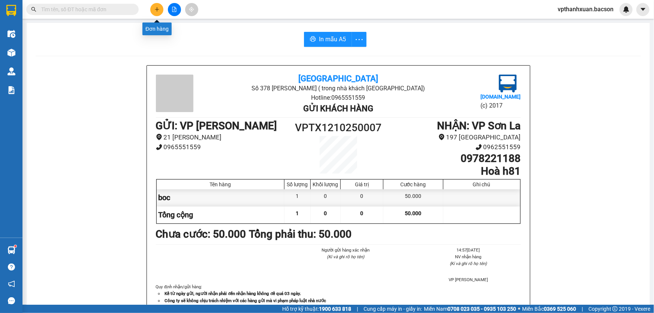
click at [158, 11] on icon "plus" at bounding box center [156, 9] width 5 height 5
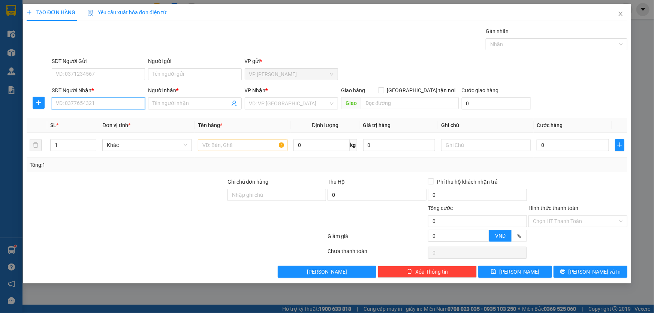
click at [109, 107] on input "SĐT Người Nhận *" at bounding box center [98, 103] width 93 height 12
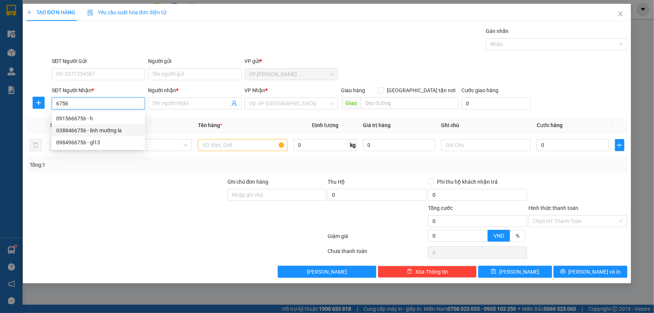
click at [115, 129] on div "0388466756 - linh mường la" at bounding box center [98, 130] width 84 height 8
type input "0388466756"
type input "linh mường la"
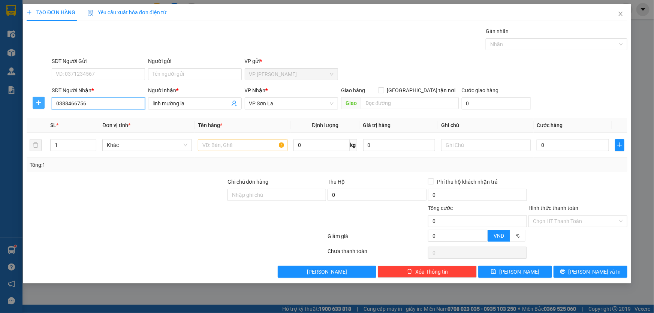
drag, startPoint x: 88, startPoint y: 102, endPoint x: 42, endPoint y: 108, distance: 46.8
click at [42, 108] on div "SĐT Người Nhận * 0388466756 0388466756 Người nhận * linh mường la VP Nhận * VP …" at bounding box center [327, 99] width 603 height 26
type input "0388466756"
drag, startPoint x: 85, startPoint y: 104, endPoint x: 57, endPoint y: 108, distance: 28.3
click at [53, 109] on input "0388466756" at bounding box center [98, 103] width 93 height 12
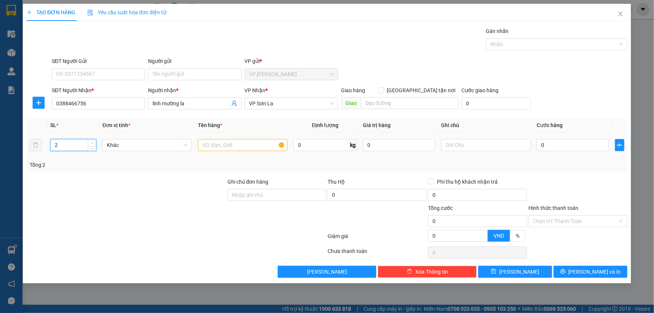
click at [93, 142] on icon "up" at bounding box center [92, 143] width 3 height 3
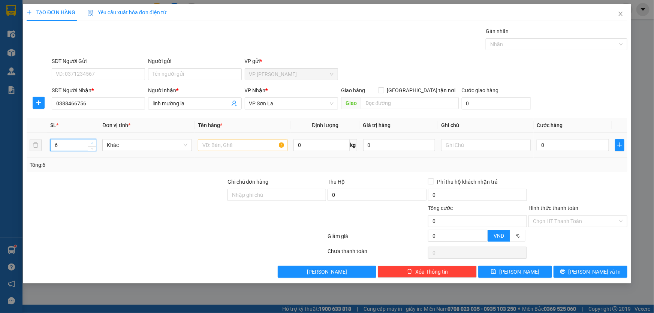
click at [93, 142] on icon "up" at bounding box center [92, 143] width 3 height 3
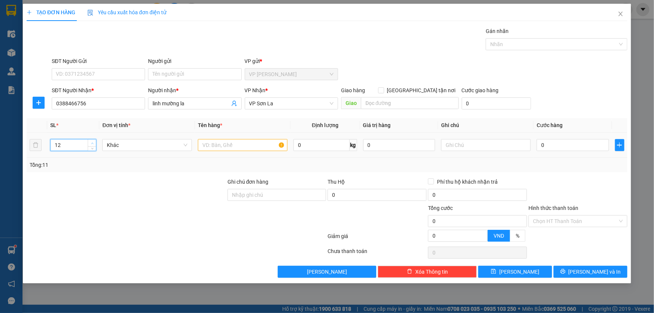
click at [93, 142] on icon "up" at bounding box center [92, 143] width 3 height 3
type input "13"
click at [93, 142] on icon "up" at bounding box center [92, 143] width 3 height 3
click at [241, 147] on input "text" at bounding box center [243, 145] width 90 height 12
click at [244, 146] on input "text" at bounding box center [243, 145] width 90 height 12
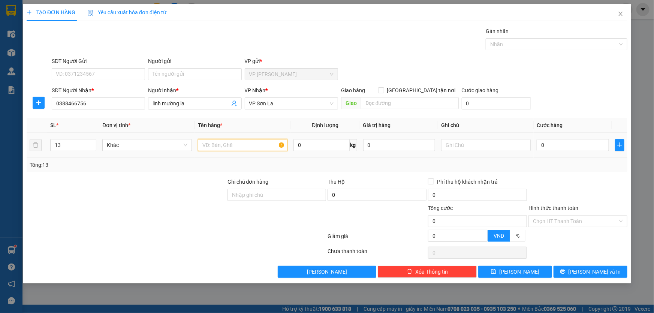
click at [244, 146] on input "text" at bounding box center [243, 145] width 90 height 12
type input "kien"
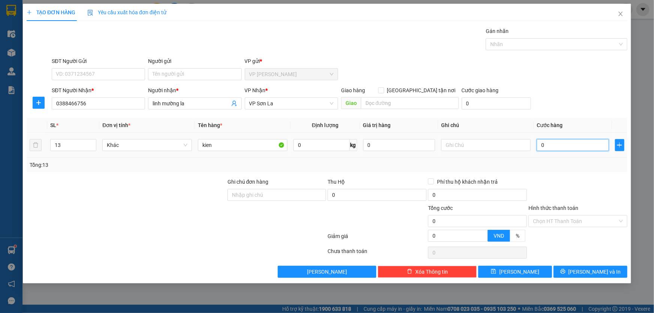
click at [553, 146] on input "0" at bounding box center [573, 145] width 72 height 12
type input "1"
type input "13"
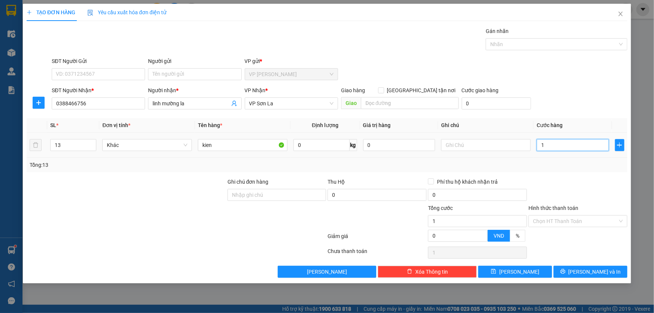
type input "13"
type input "130"
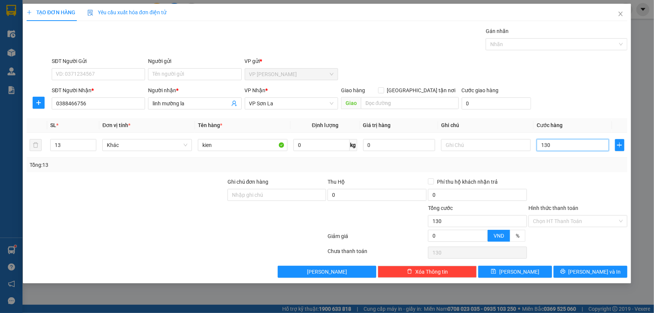
type input "1.300"
type input "1.300.000"
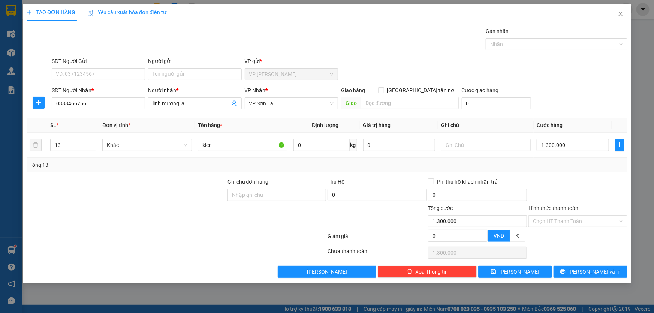
click at [575, 105] on div "SĐT Người Nhận * 0388466756 Người nhận * linh mường la VP Nhận * VP Sơn La Giao…" at bounding box center [339, 99] width 579 height 26
click at [386, 102] on input "search" at bounding box center [410, 103] width 98 height 12
click at [553, 217] on input "Hình thức thanh toán" at bounding box center [575, 221] width 85 height 11
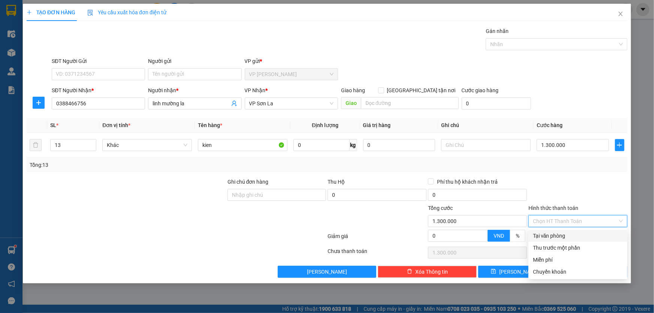
click at [549, 237] on div "Tại văn phòng" at bounding box center [578, 236] width 90 height 8
type input "0"
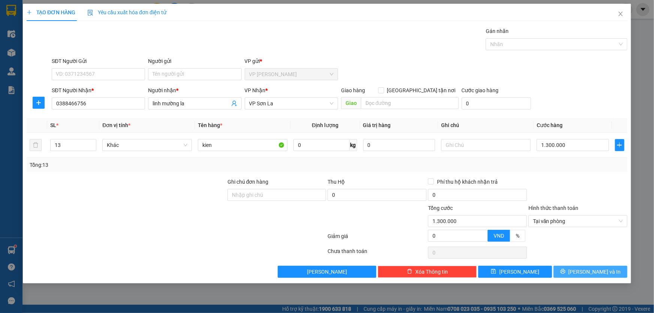
click at [588, 272] on span "[PERSON_NAME] và In" at bounding box center [595, 272] width 52 height 8
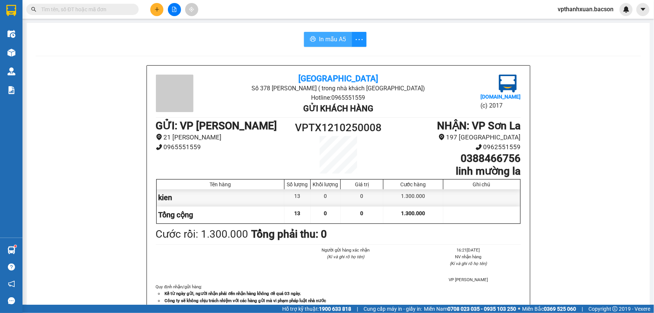
click at [322, 42] on span "In mẫu A5" at bounding box center [332, 38] width 27 height 9
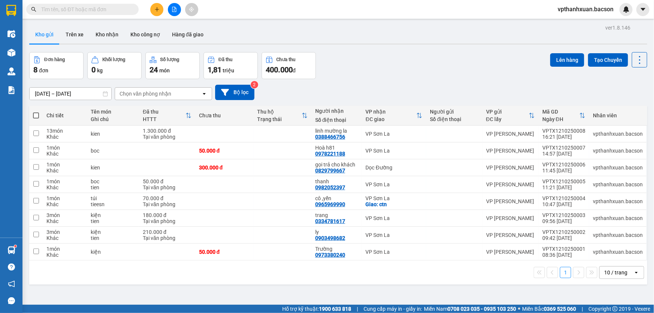
click at [151, 8] on button at bounding box center [156, 9] width 13 height 13
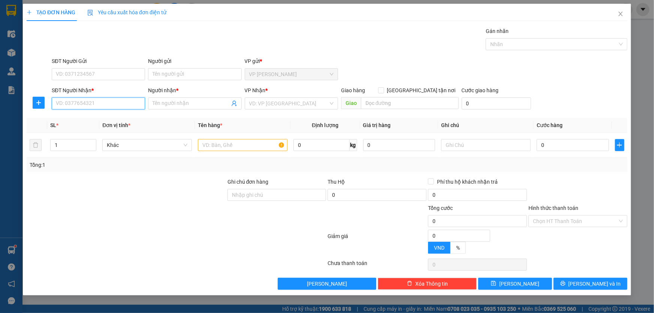
click at [109, 106] on input "SĐT Người Nhận *" at bounding box center [98, 103] width 93 height 12
click at [183, 101] on input "Người nhận *" at bounding box center [191, 103] width 77 height 8
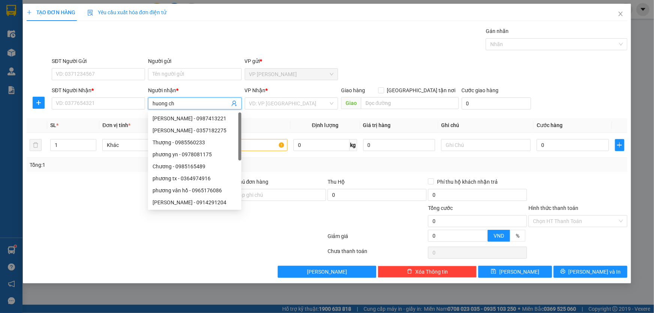
type input "huong chi"
click at [188, 167] on div "hương chie - 0982926644" at bounding box center [207, 166] width 108 height 8
type input "0982926644"
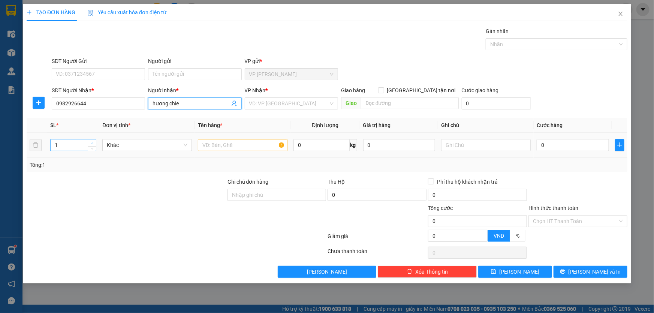
type input "hương chie"
click at [94, 141] on span "up" at bounding box center [92, 143] width 4 height 4
type input "5"
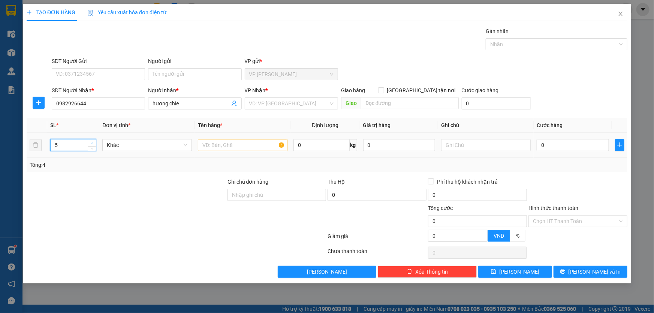
click at [93, 141] on span "up" at bounding box center [92, 143] width 4 height 4
click at [240, 145] on input "text" at bounding box center [243, 145] width 90 height 12
type input "2"
type input "hop"
click at [565, 143] on input "0" at bounding box center [573, 145] width 72 height 12
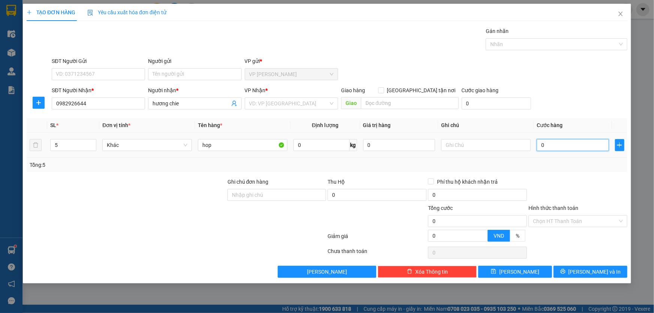
type input "2"
type input "25"
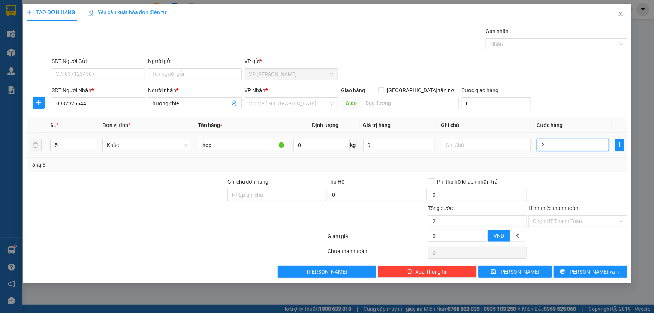
type input "25"
type input "250"
type input "250.000"
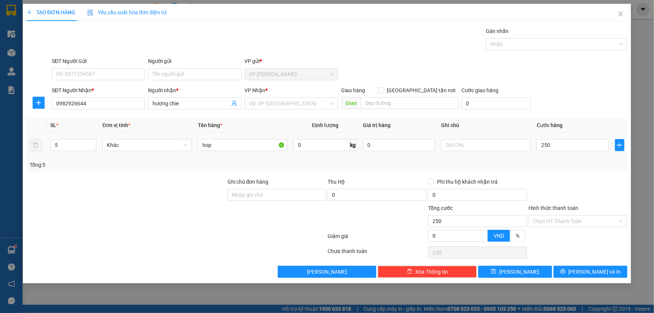
type input "250.000"
click at [554, 95] on div "SĐT Người Nhận * 0982926644 Người nhận * hương chie VP Nhận * VD: VP [GEOGRAPHI…" at bounding box center [339, 99] width 579 height 26
click at [589, 273] on span "[PERSON_NAME] và In" at bounding box center [595, 272] width 52 height 8
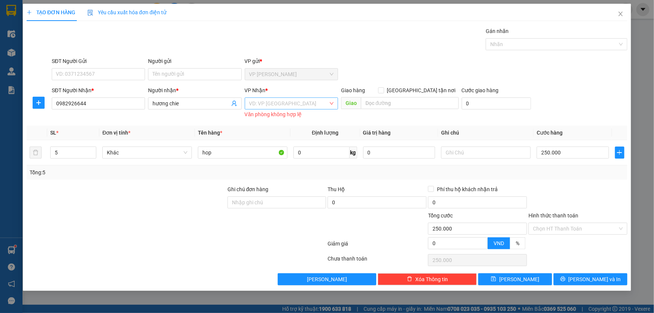
click at [307, 105] on input "search" at bounding box center [288, 103] width 79 height 11
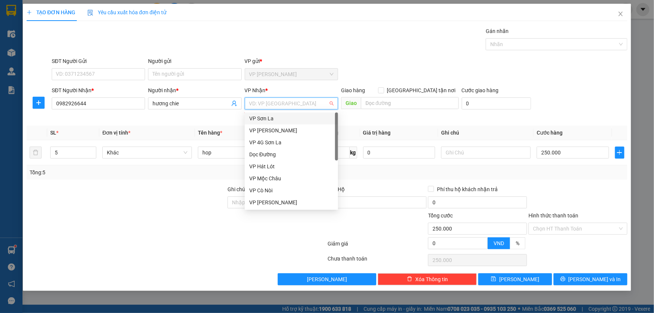
click at [291, 118] on div "VP Sơn La" at bounding box center [291, 118] width 84 height 8
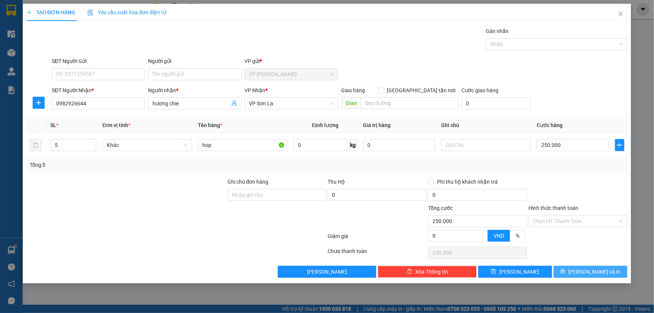
click at [588, 273] on span "[PERSON_NAME] và In" at bounding box center [595, 272] width 52 height 8
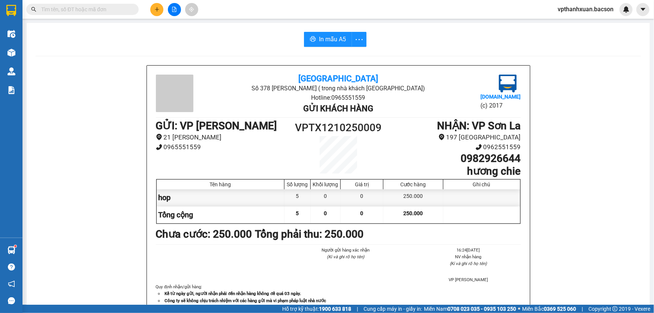
click at [161, 10] on button at bounding box center [156, 9] width 13 height 13
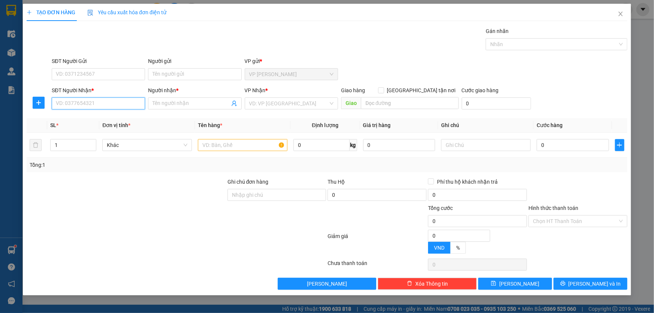
click at [107, 101] on input "SĐT Người Nhận *" at bounding box center [98, 103] width 93 height 12
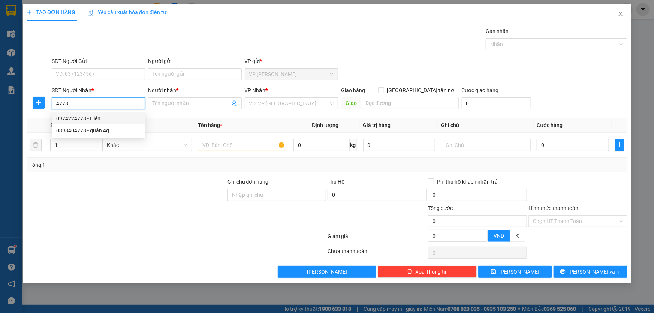
click at [108, 117] on div "0974224778 - Hiển" at bounding box center [98, 118] width 84 height 8
type input "0974224778"
type input "Hiển"
type input "0974224778"
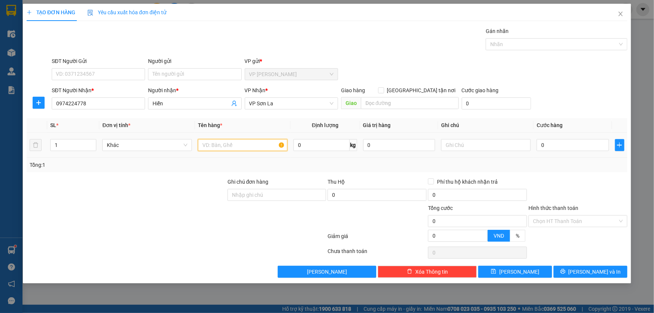
click at [243, 146] on input "text" at bounding box center [243, 145] width 90 height 12
type input "hs"
click at [567, 146] on input "0" at bounding box center [573, 145] width 72 height 12
type input "5"
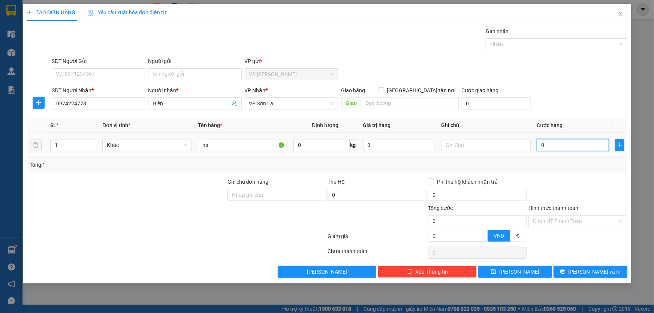
type input "5"
type input "50"
type input "50.000"
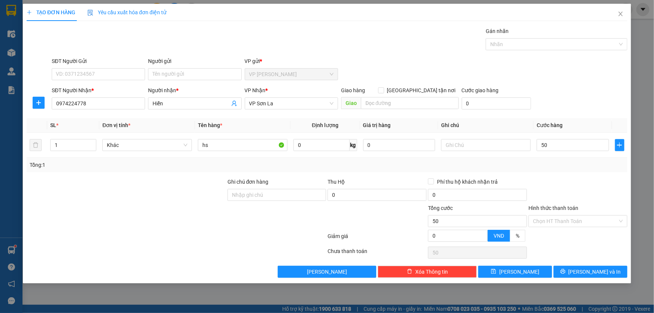
type input "50.000"
drag, startPoint x: 589, startPoint y: 59, endPoint x: 581, endPoint y: 207, distance: 148.3
click at [589, 61] on div "SĐT Người Gửi VD: 0371234567 Người gửi Tên người gửi VP gửi * VP [PERSON_NAME]" at bounding box center [339, 70] width 579 height 26
click at [573, 219] on input "Hình thức thanh toán" at bounding box center [575, 221] width 85 height 11
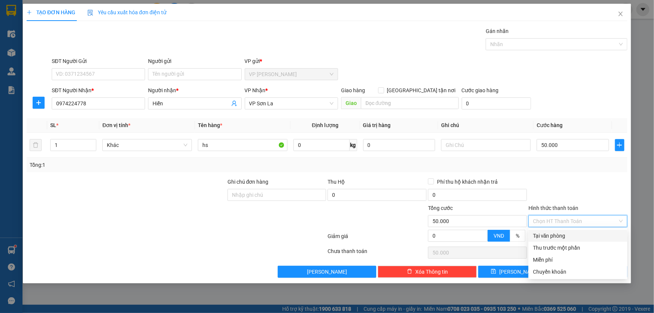
click at [561, 234] on div "Tại văn phòng" at bounding box center [578, 236] width 90 height 8
type input "0"
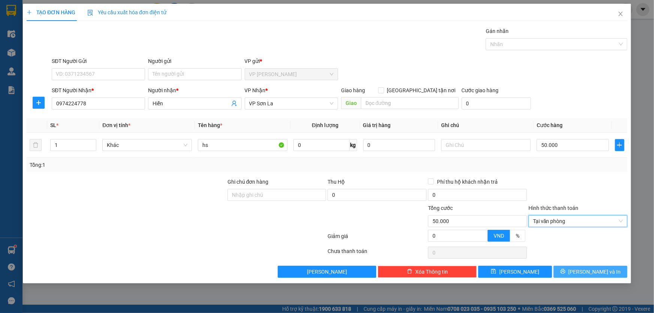
click at [603, 274] on span "[PERSON_NAME] và In" at bounding box center [595, 272] width 52 height 8
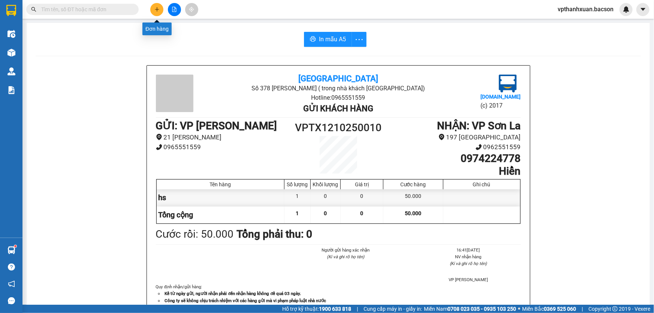
click at [162, 8] on button at bounding box center [156, 9] width 13 height 13
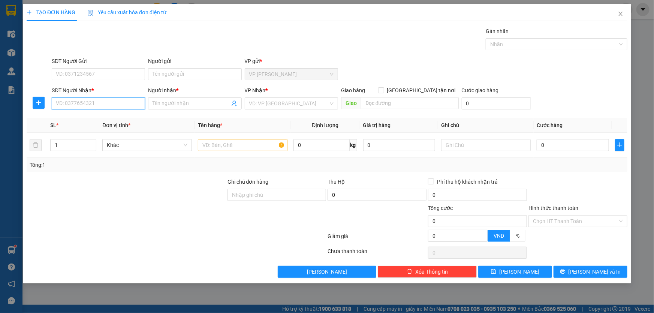
click at [99, 103] on input "SĐT Người Nhận *" at bounding box center [98, 103] width 93 height 12
click at [93, 118] on div "0913466577 - Dương" at bounding box center [98, 118] width 84 height 8
type input "0913466577"
type input "Dương"
type input "0913466577"
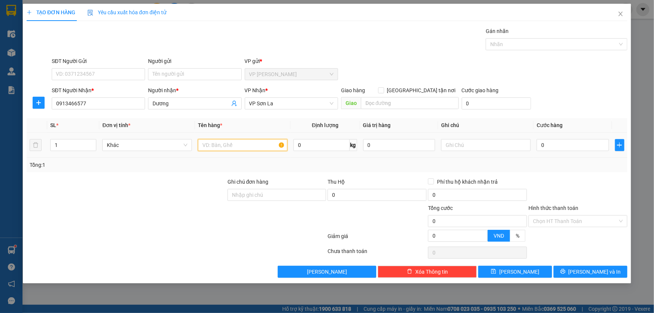
click at [222, 146] on input "text" at bounding box center [243, 145] width 90 height 12
type input "hop"
click at [543, 145] on input "0" at bounding box center [573, 145] width 72 height 12
type input "5"
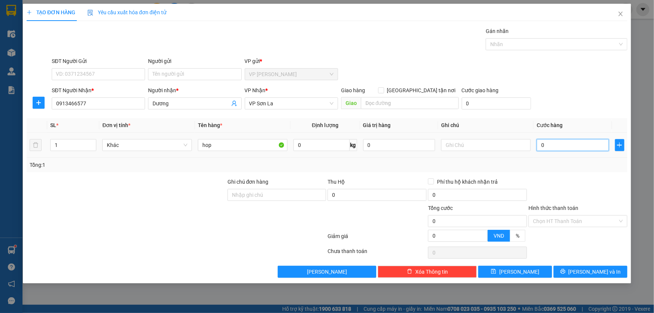
type input "5"
type input "50"
click at [573, 97] on div "SĐT Người Nhận * 0913466577 Người nhận * Dương VP Nhận * VP Sơn La Giao hàng [G…" at bounding box center [339, 99] width 579 height 26
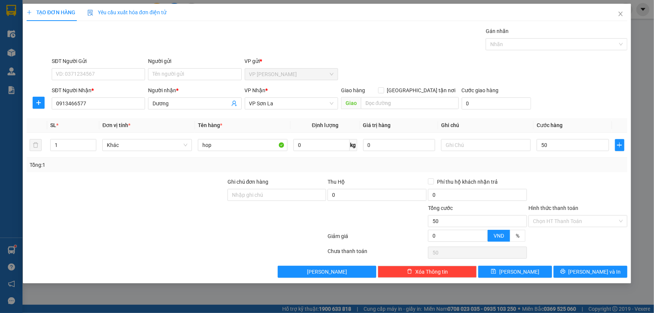
type input "50.000"
click at [561, 146] on input "50.000" at bounding box center [573, 145] width 72 height 12
type input "0"
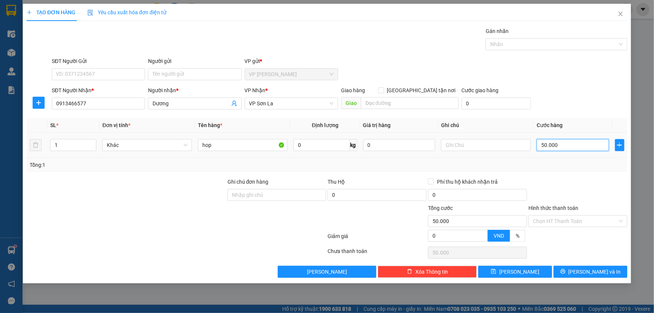
type input "0"
type input "06"
type input "6"
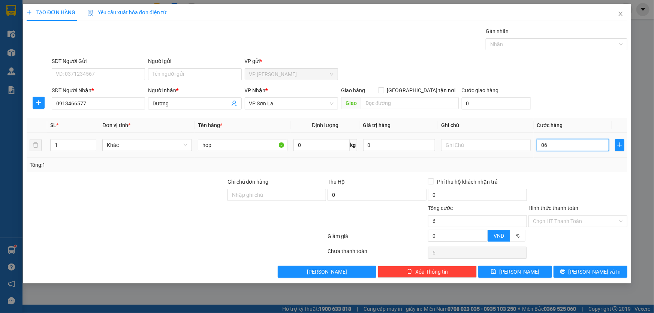
type input "060"
type input "60"
type input "60.000"
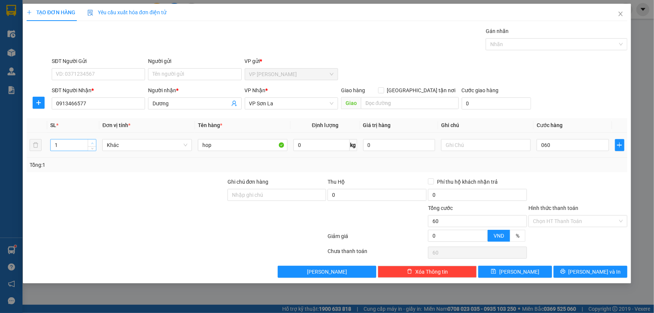
type input "60.000"
click at [89, 141] on span "Increase Value" at bounding box center [92, 142] width 8 height 7
type input "2"
click at [91, 142] on icon "up" at bounding box center [92, 143] width 3 height 3
click at [589, 270] on span "[PERSON_NAME] và In" at bounding box center [595, 272] width 52 height 8
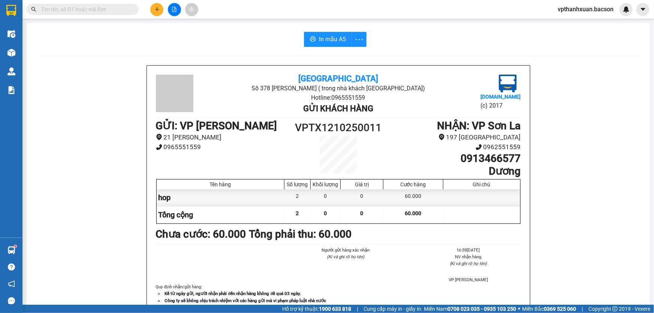
click at [164, 11] on div at bounding box center [174, 9] width 56 height 13
click at [158, 10] on icon "plus" at bounding box center [156, 9] width 5 height 5
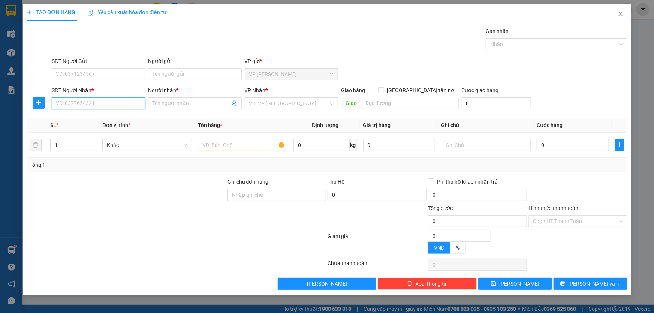
click at [105, 103] on input "SĐT Người Nhận *" at bounding box center [98, 103] width 93 height 12
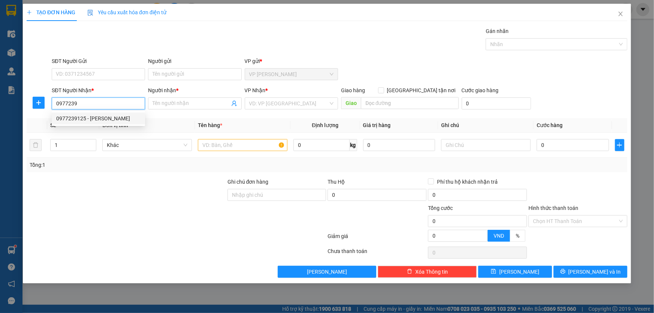
click at [100, 116] on div "0977239125 - [PERSON_NAME]" at bounding box center [98, 118] width 84 height 8
type input "0977239125"
type input "[PERSON_NAME]"
type input "0977239125"
click at [210, 145] on input "text" at bounding box center [243, 145] width 90 height 12
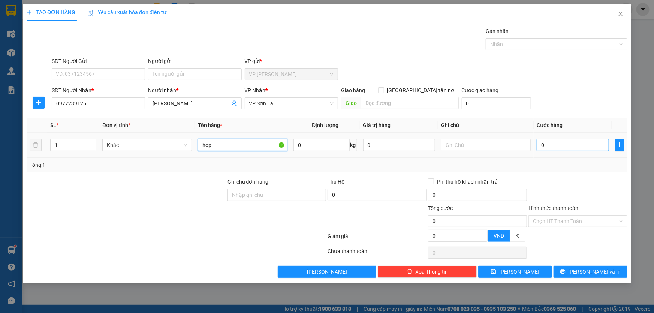
type input "hop"
click at [572, 145] on input "0" at bounding box center [573, 145] width 72 height 12
type input "5"
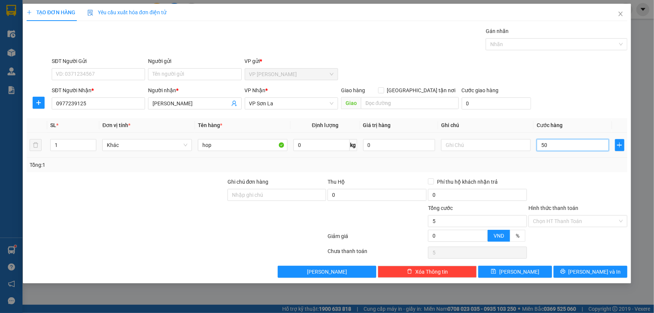
type input "50-"
type input "0"
type input "50"
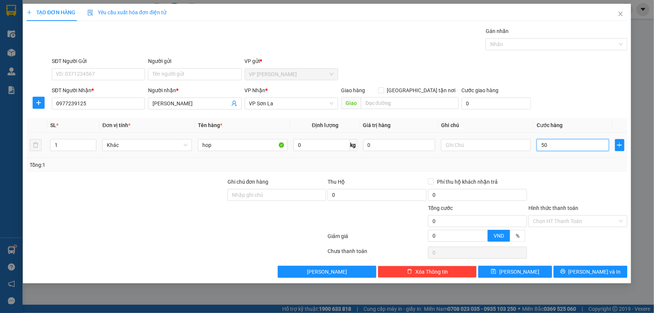
type input "50"
type input "50.000"
click at [582, 89] on div "SĐT Người Nhận * 0977239125 Người nhận * Hiền quang thắng VP Nhận * VP Sơn La G…" at bounding box center [339, 99] width 579 height 26
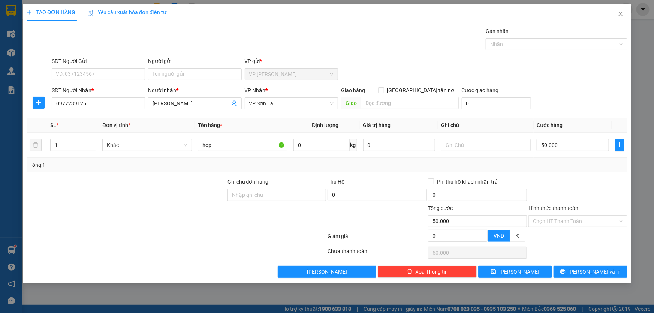
click at [589, 265] on div "Transit Pickup Surcharge Ids Transit Deliver Surcharge Ids Transit Deliver Surc…" at bounding box center [327, 152] width 601 height 251
click at [591, 268] on span "[PERSON_NAME] và In" at bounding box center [595, 272] width 52 height 8
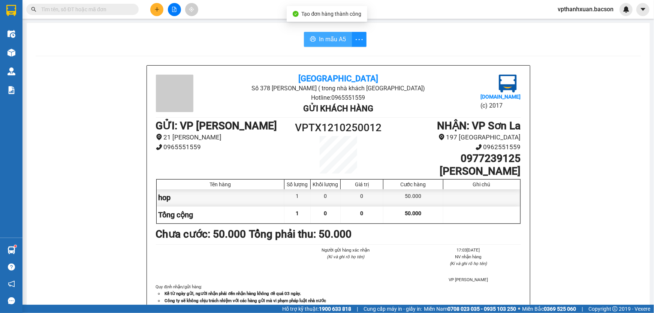
click at [325, 44] on span "In mẫu A5" at bounding box center [332, 38] width 27 height 9
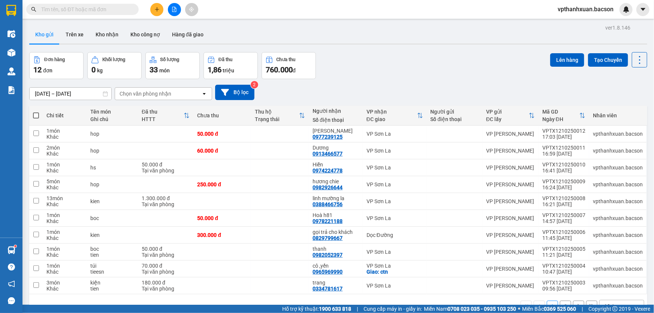
click at [154, 10] on icon "plus" at bounding box center [156, 9] width 5 height 5
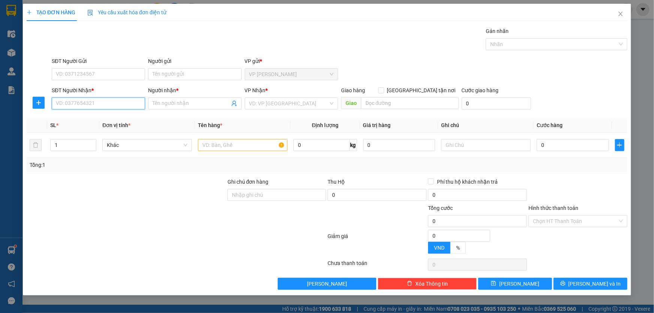
click at [101, 103] on input "SĐT Người Nhận *" at bounding box center [98, 103] width 93 height 12
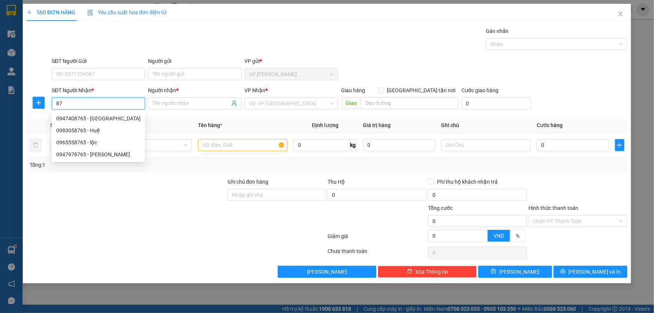
type input "8"
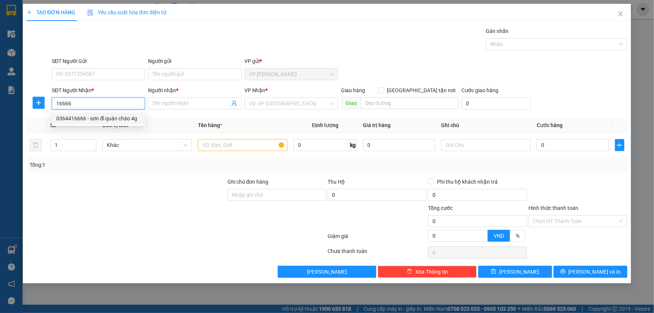
click at [97, 118] on div "0364416666 - sơn đĩ quán cháo 4g" at bounding box center [98, 118] width 84 height 8
type input "0364416666"
type input "sơn đĩ quán cháo 4g"
type input "0364416666"
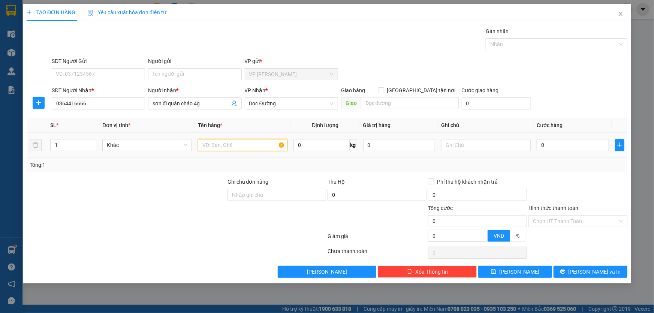
click at [219, 142] on input "text" at bounding box center [243, 145] width 90 height 12
type input "hop"
click at [552, 145] on input "0" at bounding box center [573, 145] width 72 height 12
type input "6"
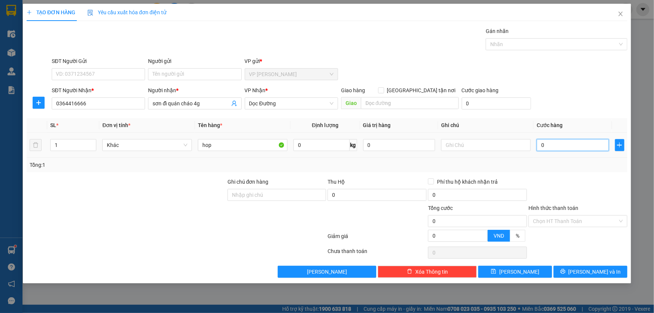
type input "6"
type input "0"
type input "05"
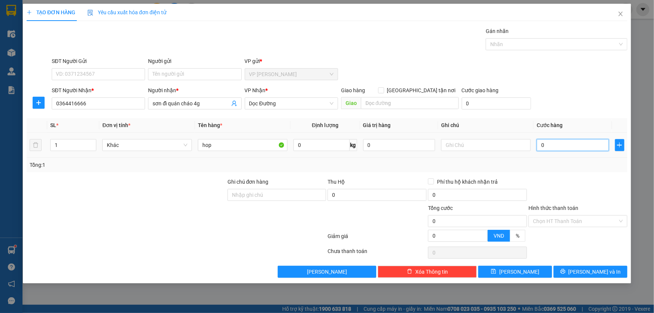
type input "5"
type input "050"
type input "50"
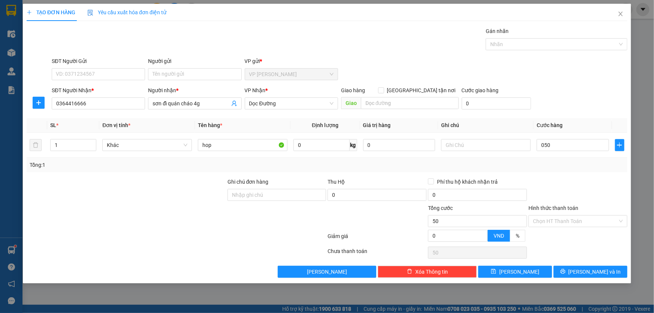
type input "50.000"
click at [575, 121] on th "Cước hàng" at bounding box center [573, 125] width 78 height 15
click at [583, 268] on button "[PERSON_NAME] và In" at bounding box center [591, 272] width 74 height 12
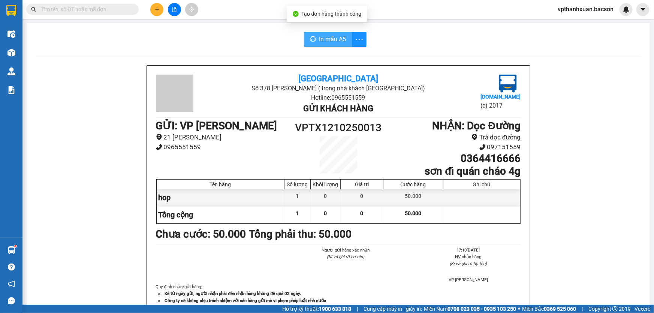
click at [322, 39] on span "In mẫu A5" at bounding box center [332, 38] width 27 height 9
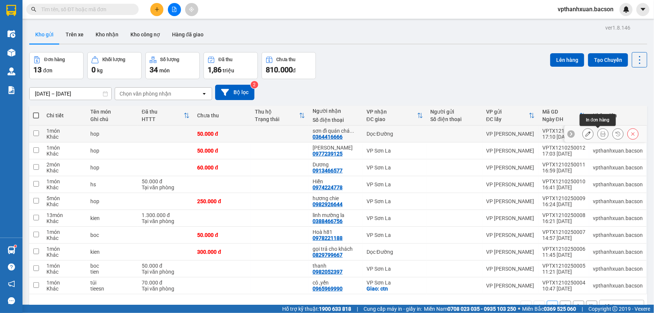
click at [601, 131] on icon at bounding box center [603, 133] width 5 height 5
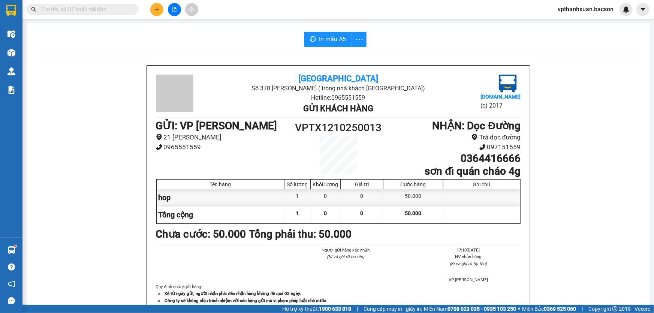
scroll to position [59, 0]
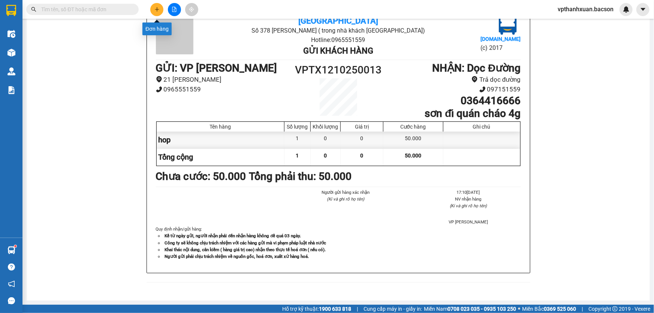
click at [153, 9] on button at bounding box center [156, 9] width 13 height 13
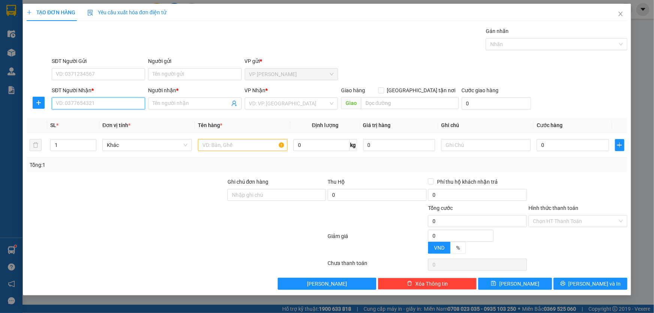
click at [101, 102] on input "SĐT Người Nhận *" at bounding box center [98, 103] width 93 height 12
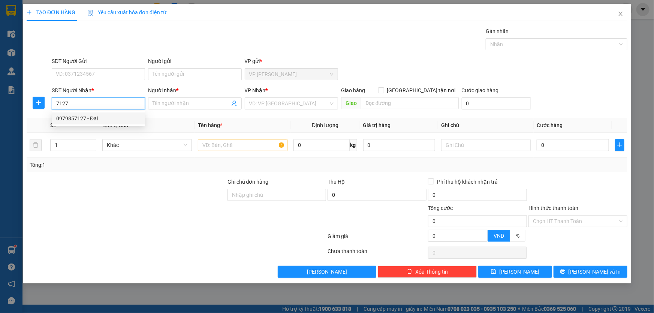
drag, startPoint x: 99, startPoint y: 115, endPoint x: 134, endPoint y: 116, distance: 35.3
click at [99, 115] on div "0979857127 - Đại" at bounding box center [98, 118] width 84 height 8
type input "0979857127"
type input "Đại"
type input "0979857127"
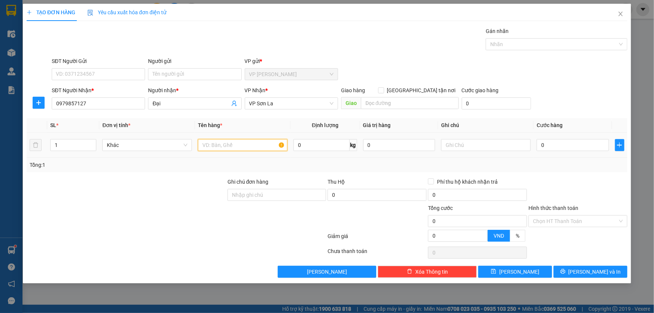
click at [239, 142] on input "text" at bounding box center [243, 145] width 90 height 12
type input "hop"
click at [573, 146] on input "0" at bounding box center [573, 145] width 72 height 12
type input "5"
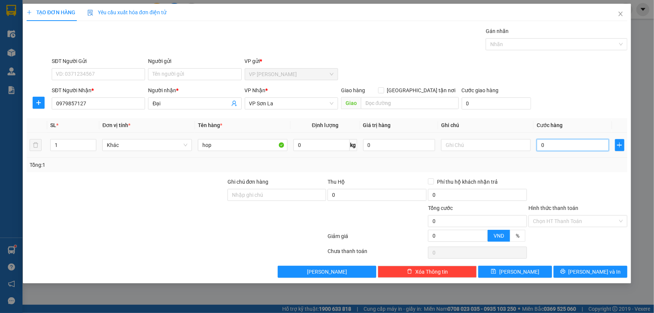
type input "5"
type input "50"
type input "50.000"
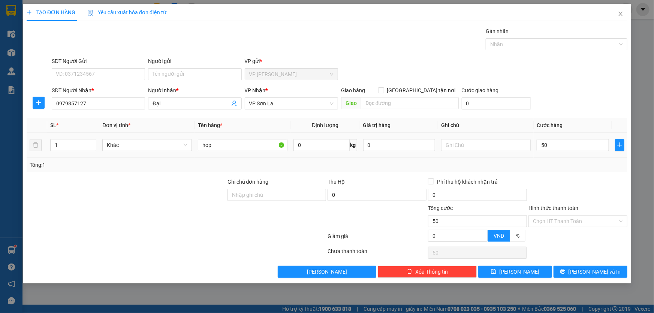
type input "50.000"
click at [568, 106] on div "SĐT Người Nhận * 0979857127 Người nhận * Đại VP Nhận * VP Sơn La Giao hàng Giao…" at bounding box center [339, 99] width 579 height 26
click at [593, 270] on span "[PERSON_NAME] và In" at bounding box center [595, 272] width 52 height 8
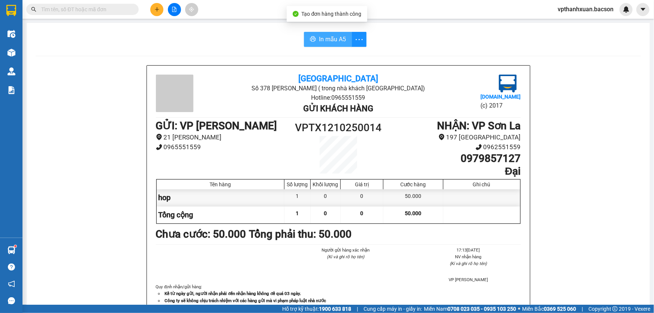
click at [321, 39] on span "In mẫu A5" at bounding box center [332, 38] width 27 height 9
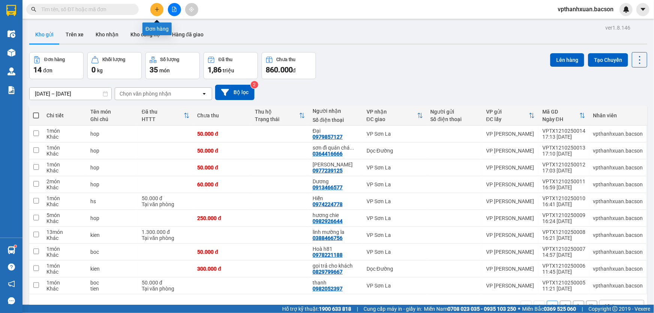
click at [156, 7] on icon "plus" at bounding box center [156, 9] width 5 height 5
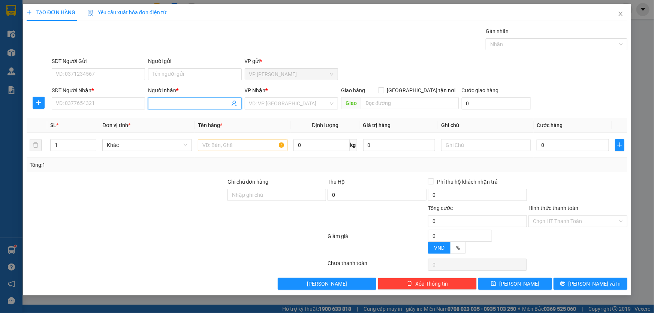
click at [180, 105] on input "Người nhận *" at bounding box center [191, 103] width 77 height 8
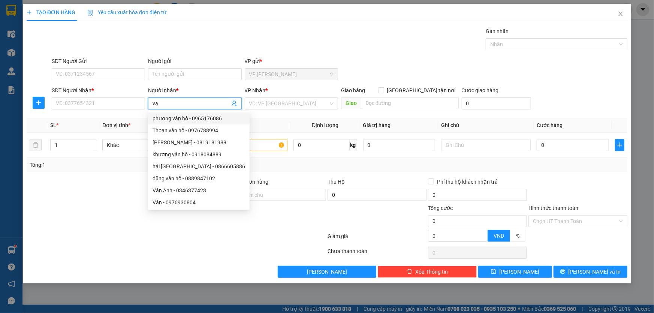
click at [170, 102] on input "va" at bounding box center [191, 103] width 77 height 8
type input "vân anh"
click at [621, 13] on icon "close" at bounding box center [621, 14] width 4 height 4
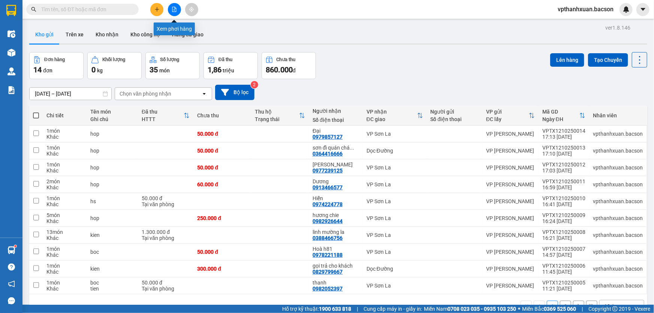
click at [177, 9] on button at bounding box center [174, 9] width 13 height 13
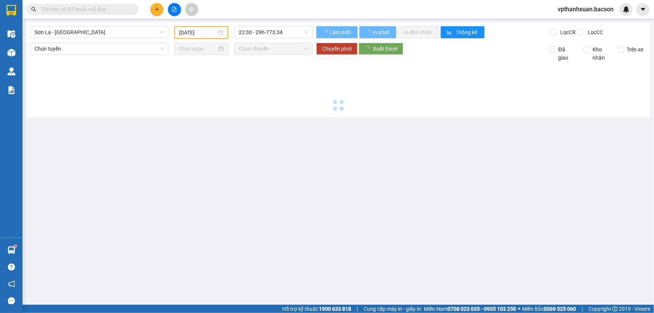
type input "[DATE]"
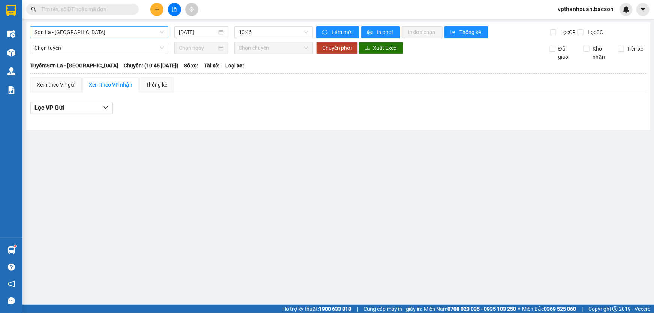
click at [100, 26] on div "Sơn La - [GEOGRAPHIC_DATA]" at bounding box center [99, 32] width 138 height 12
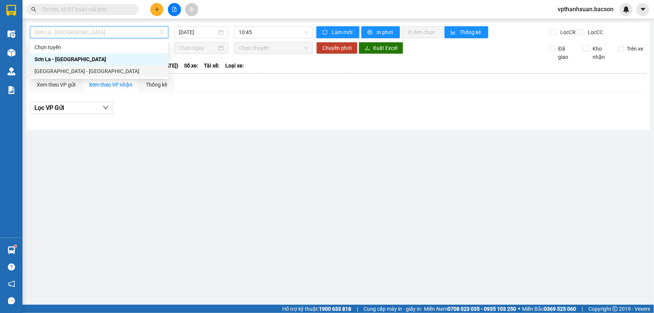
click at [66, 73] on div "[GEOGRAPHIC_DATA] - [GEOGRAPHIC_DATA]" at bounding box center [98, 71] width 129 height 8
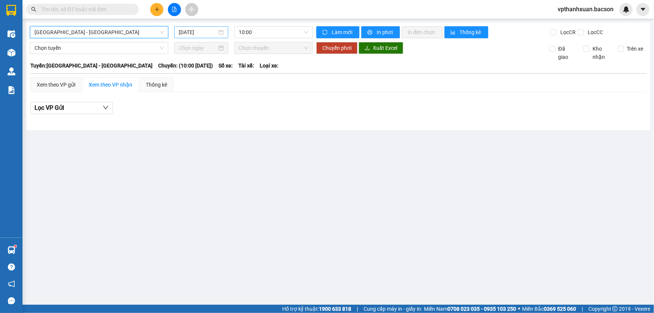
click at [192, 30] on input "[DATE]" at bounding box center [198, 32] width 38 height 8
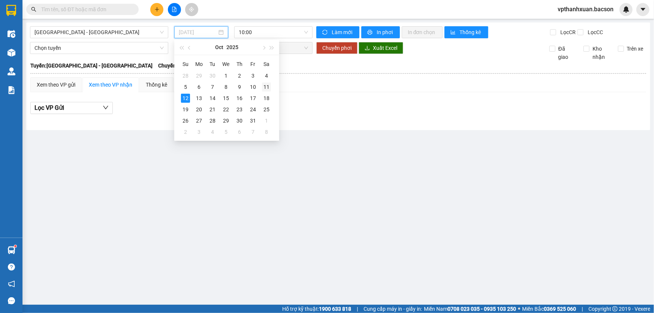
click at [266, 87] on div "11" at bounding box center [266, 86] width 9 height 9
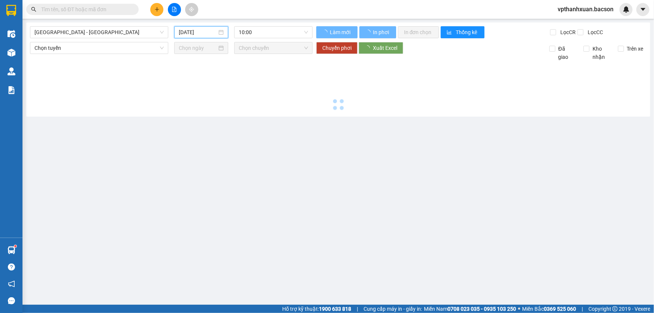
type input "[DATE]"
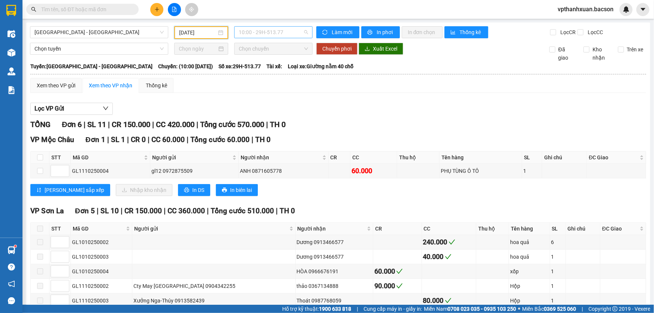
click at [263, 33] on span "10:00 - 29H-513.77" at bounding box center [273, 32] width 69 height 11
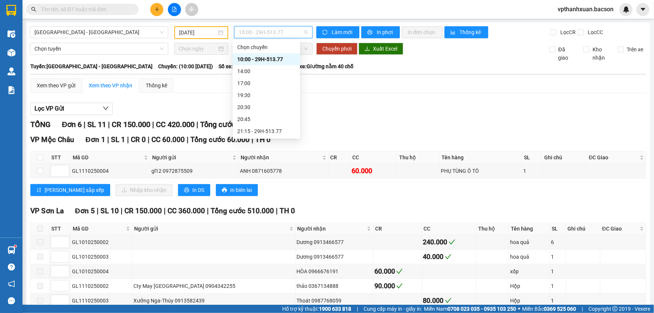
scroll to position [24, 0]
click at [268, 128] on div "23:00 - 29H-513.77" at bounding box center [266, 131] width 58 height 8
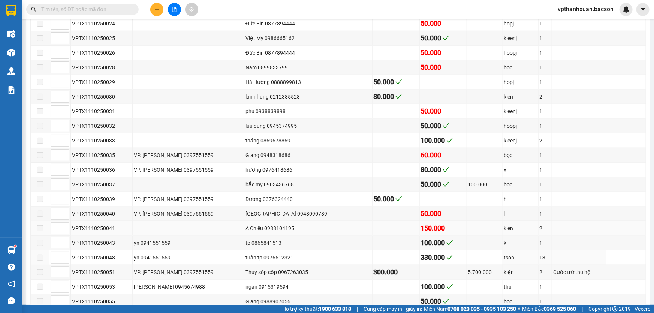
scroll to position [443, 0]
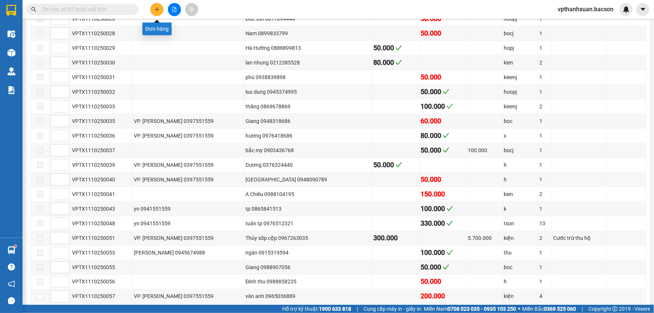
click at [157, 9] on icon "plus" at bounding box center [156, 9] width 5 height 5
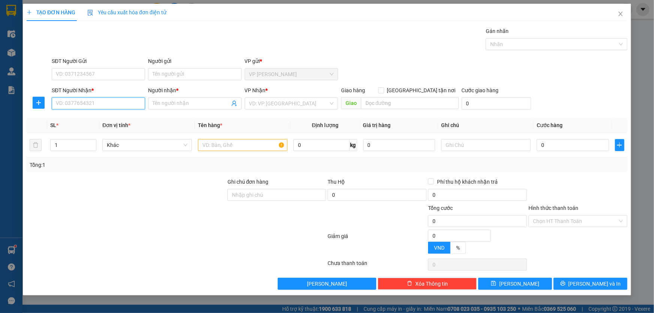
click at [100, 102] on input "SĐT Người Nhận *" at bounding box center [98, 103] width 93 height 12
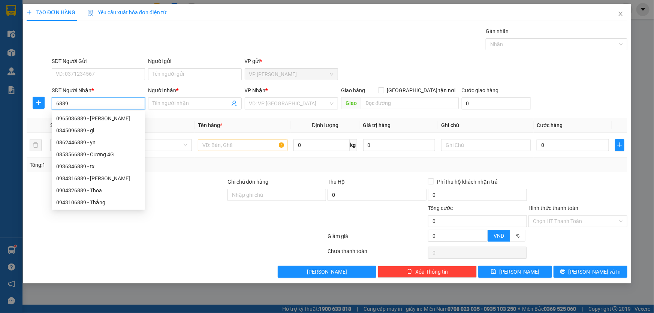
click at [99, 119] on div "0965036889 - [PERSON_NAME]" at bounding box center [98, 118] width 84 height 8
type input "0965036889"
type input "vân anh"
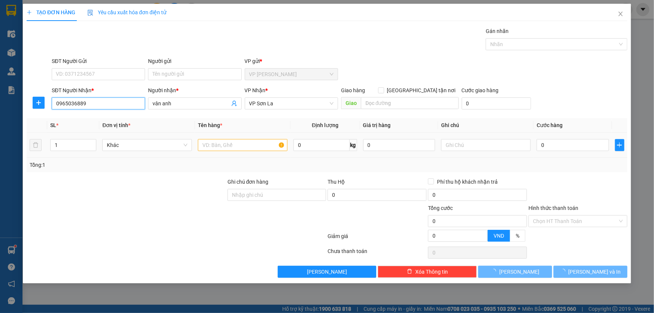
type input "0965036889"
click at [215, 144] on input "text" at bounding box center [243, 145] width 90 height 12
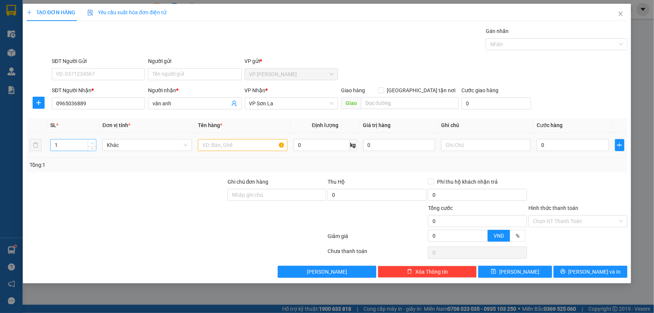
type input "2"
click at [94, 141] on span "up" at bounding box center [92, 143] width 4 height 4
click at [213, 142] on input "text" at bounding box center [243, 145] width 90 height 12
type input "kien"
click at [563, 145] on input "0" at bounding box center [573, 145] width 72 height 12
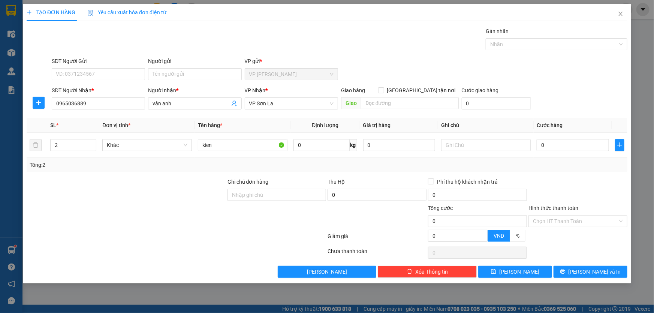
click at [557, 101] on div "SĐT Người Nhận * 0965036889 Người nhận * vân anh VP Nhận * VP Sơn La Giao hàng …" at bounding box center [339, 99] width 579 height 26
click at [558, 145] on input "0" at bounding box center [573, 145] width 72 height 12
type input "1"
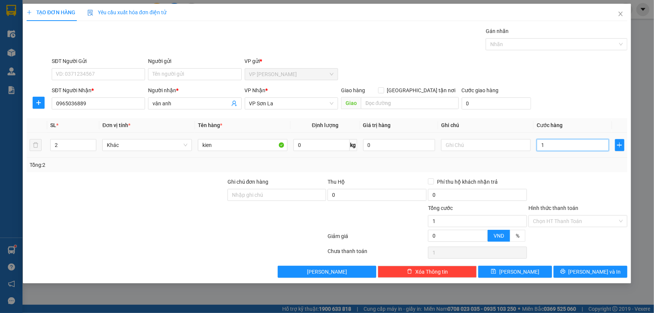
type input "15"
type input "150"
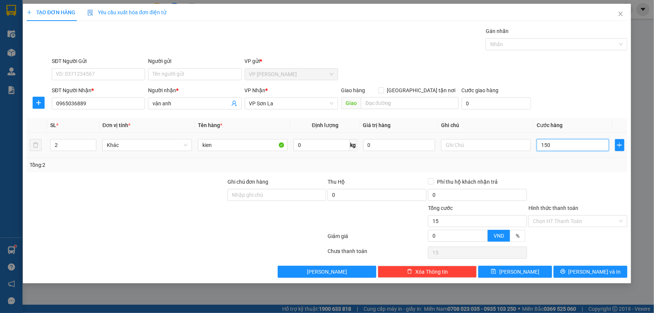
type input "150"
type input "150.000"
click at [558, 105] on div "SĐT Người Nhận * 0965036889 Người nhận * vân anh VP Nhận * VP Sơn La Giao hàng …" at bounding box center [339, 99] width 579 height 26
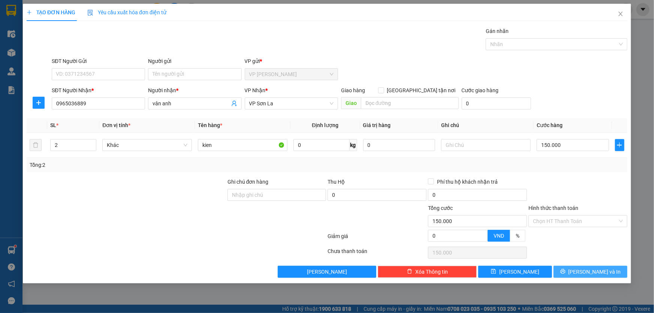
click at [589, 271] on span "[PERSON_NAME] và In" at bounding box center [595, 272] width 52 height 8
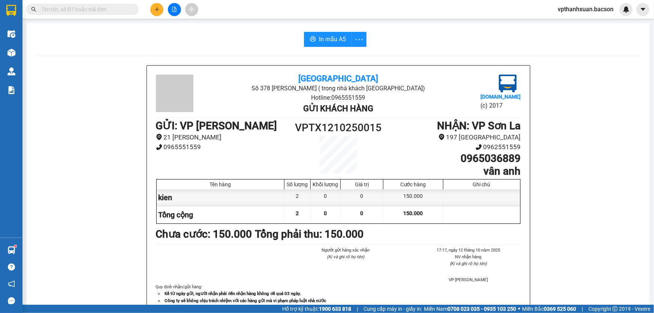
click at [158, 9] on icon "plus" at bounding box center [156, 9] width 5 height 5
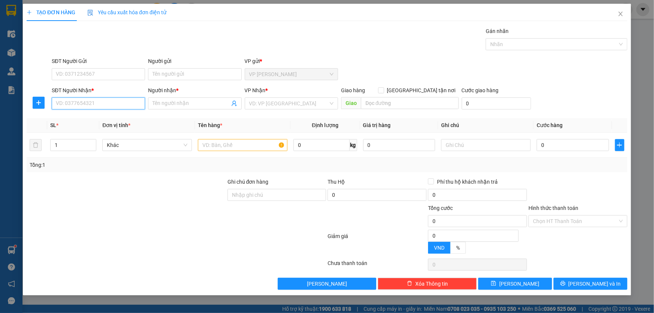
click at [93, 106] on input "SĐT Người Nhận *" at bounding box center [98, 103] width 93 height 12
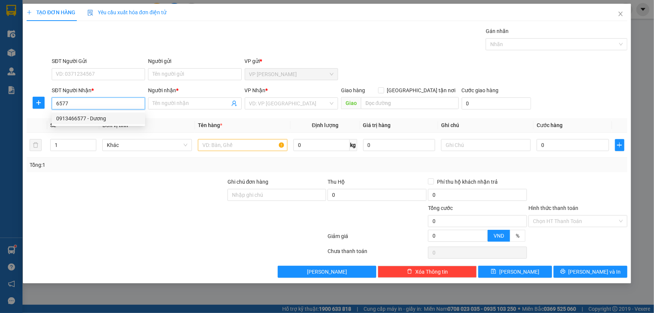
click at [86, 119] on div "0913466577 - Dương" at bounding box center [98, 118] width 84 height 8
type input "0913466577"
type input "Dương"
type input "0913466577"
drag, startPoint x: 206, startPoint y: 151, endPoint x: 208, endPoint y: 145, distance: 5.6
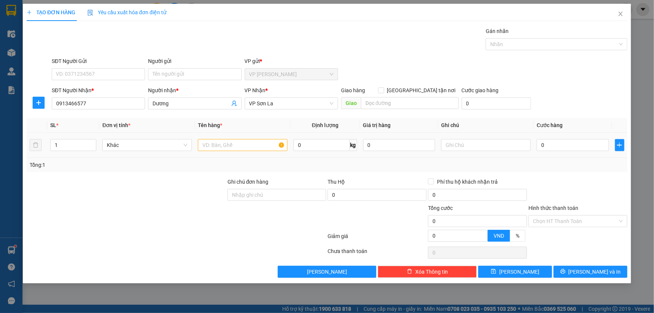
click at [207, 150] on div at bounding box center [243, 145] width 90 height 15
click at [208, 145] on input "text" at bounding box center [243, 145] width 90 height 12
type input "t"
type input "j"
type input "kien"
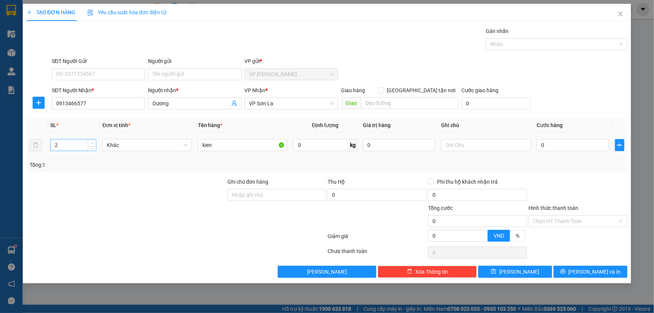
click at [93, 141] on span "up" at bounding box center [92, 143] width 4 height 4
type input "4"
click at [93, 141] on span "up" at bounding box center [92, 143] width 4 height 4
click at [572, 144] on input "0" at bounding box center [573, 145] width 72 height 12
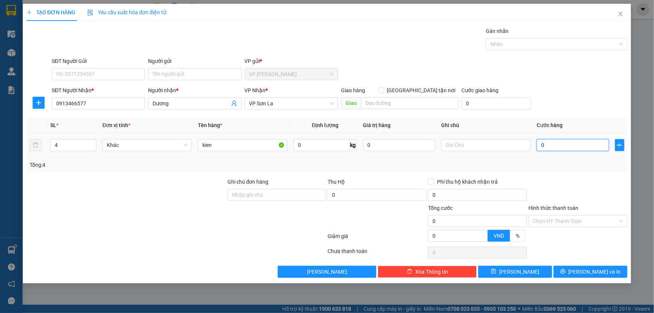
type input "1"
type input "12"
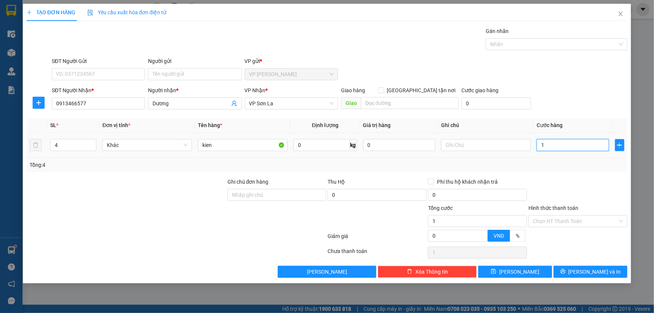
type input "12"
type input "120"
type input "120.000"
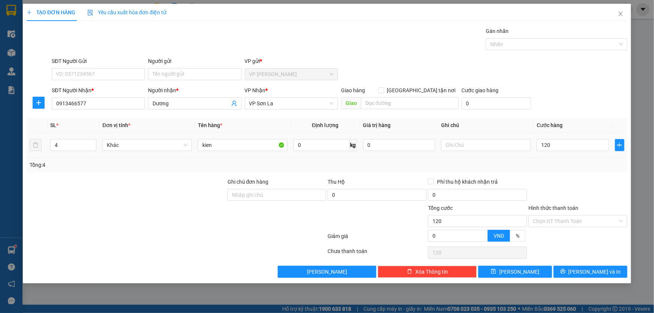
type input "120.000"
click at [577, 89] on div "SĐT Người Nhận * 0913466577 Người nhận * Dương VP Nhận * VP Sơn La Giao hàng [G…" at bounding box center [339, 99] width 579 height 26
click at [597, 275] on span "[PERSON_NAME] và In" at bounding box center [595, 272] width 52 height 8
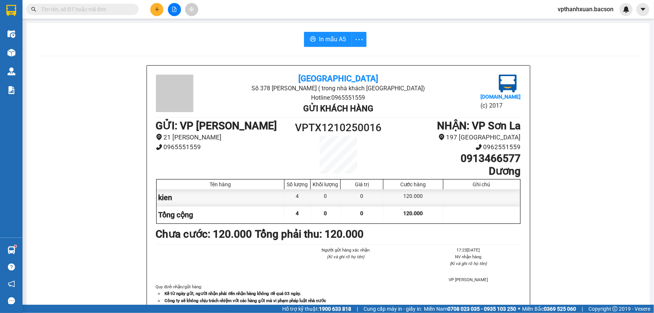
click at [158, 13] on button at bounding box center [156, 9] width 13 height 13
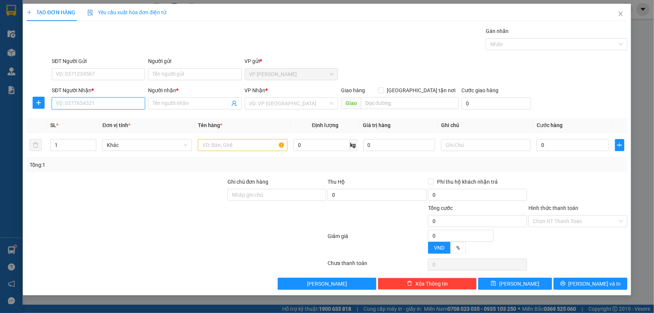
click at [99, 102] on input "SĐT Người Nhận *" at bounding box center [98, 103] width 93 height 12
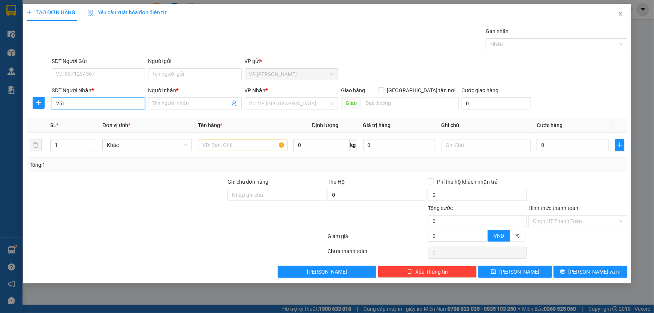
type input "2517"
click at [79, 105] on input "2517" at bounding box center [98, 103] width 93 height 12
click at [95, 101] on input "2517" at bounding box center [98, 103] width 93 height 12
click at [97, 102] on input "2517" at bounding box center [98, 103] width 93 height 12
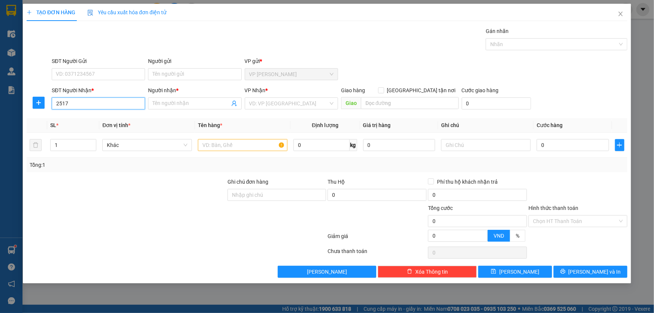
drag, startPoint x: 97, startPoint y: 102, endPoint x: 98, endPoint y: 98, distance: 4.6
click at [97, 100] on input "2517" at bounding box center [98, 103] width 93 height 12
click at [96, 130] on div "0982322517 - Can" at bounding box center [98, 130] width 84 height 8
type input "0982322517"
type input "Can"
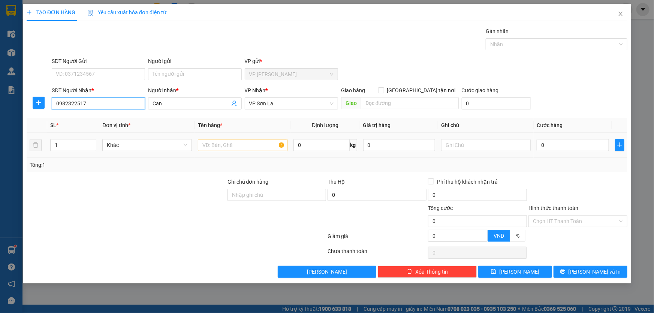
type input "0982322517"
click at [220, 150] on input "text" at bounding box center [243, 145] width 90 height 12
type input "xop"
click at [564, 142] on input "0" at bounding box center [573, 145] width 72 height 12
type input "6"
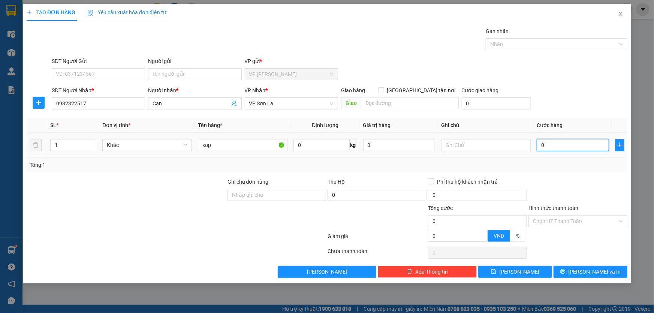
type input "6"
type input "60"
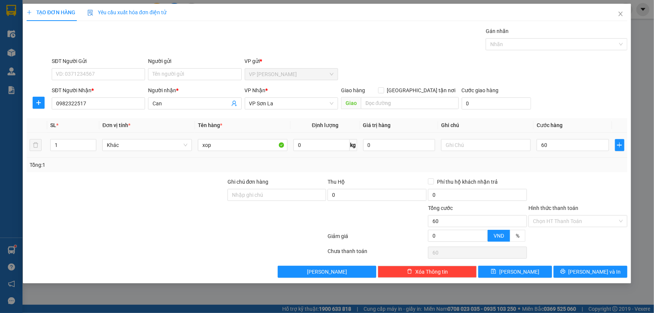
type input "60.000"
click at [589, 111] on div "SĐT Người Nhận * 0982322517 Người nhận * Can VP Nhận * VP Sơn La Giao hàng [GEO…" at bounding box center [339, 99] width 579 height 26
click at [556, 222] on input "Hình thức thanh toán" at bounding box center [575, 221] width 85 height 11
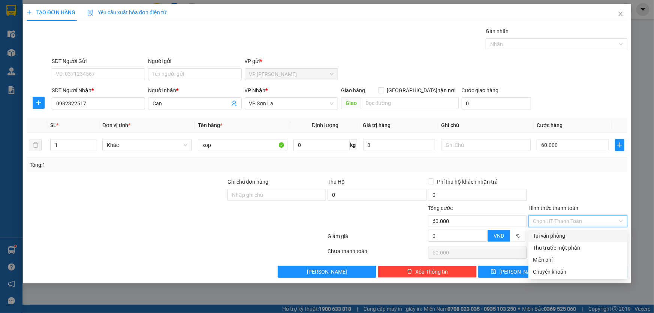
click at [544, 238] on div "Tại văn phòng" at bounding box center [578, 236] width 90 height 8
type input "0"
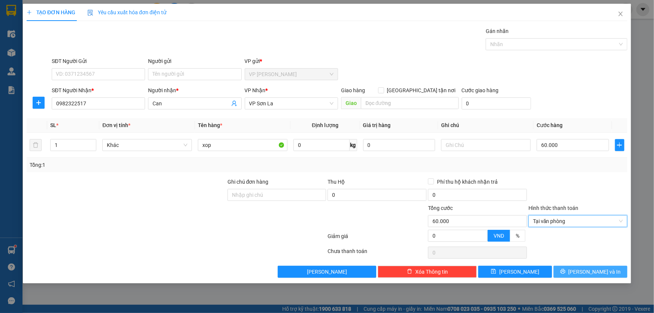
click at [586, 272] on span "[PERSON_NAME] và In" at bounding box center [595, 272] width 52 height 8
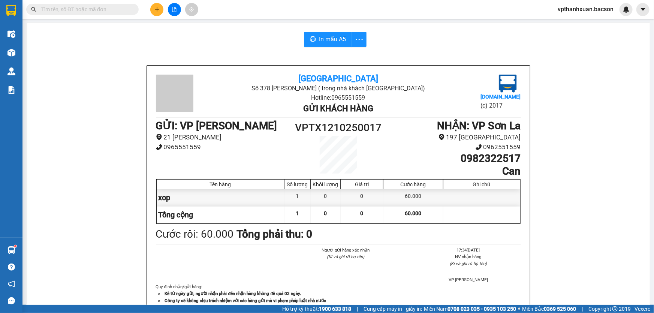
click at [573, 164] on div "Bắc Sơn Số 378 [PERSON_NAME] ( trong nhà [GEOGRAPHIC_DATA]) Hotline: 0965551559…" at bounding box center [339, 207] width 606 height 284
click at [160, 10] on button at bounding box center [156, 9] width 13 height 13
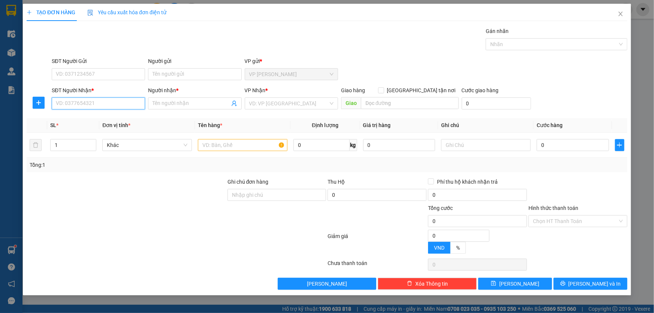
click at [102, 102] on input "SĐT Người Nhận *" at bounding box center [98, 103] width 93 height 12
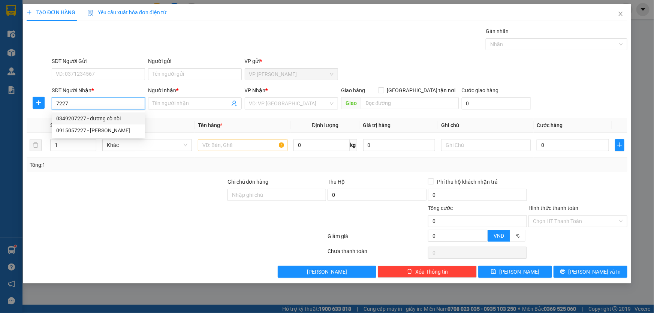
click at [99, 117] on div "0349207227 - dương cò nòi" at bounding box center [98, 118] width 84 height 8
type input "0349207227"
type input "dương cò nòi"
type input "0349207227"
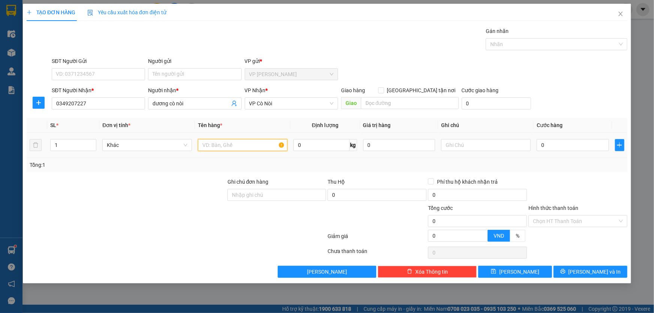
click at [212, 144] on input "text" at bounding box center [243, 145] width 90 height 12
type input "hop"
click at [555, 144] on input "0" at bounding box center [573, 145] width 72 height 12
type input "5"
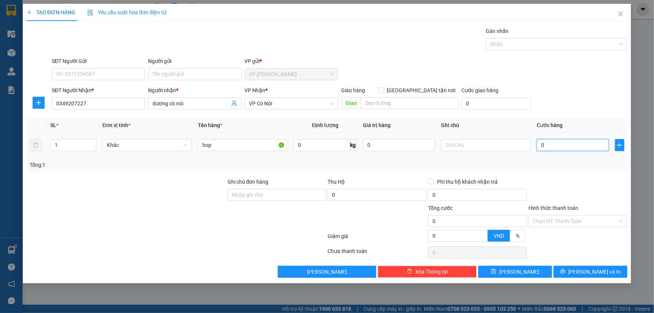
type input "5"
type input "50"
type input "50.000"
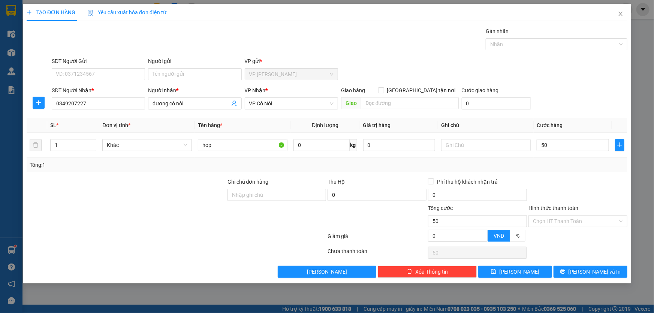
type input "50.000"
drag, startPoint x: 547, startPoint y: 73, endPoint x: 585, endPoint y: 239, distance: 170.4
click at [547, 73] on div "SĐT Người Gửi VD: 0371234567 Người gửi Tên người gửi VP gửi * VP [PERSON_NAME]" at bounding box center [339, 70] width 579 height 26
click at [574, 271] on button "[PERSON_NAME] và In" at bounding box center [591, 272] width 74 height 12
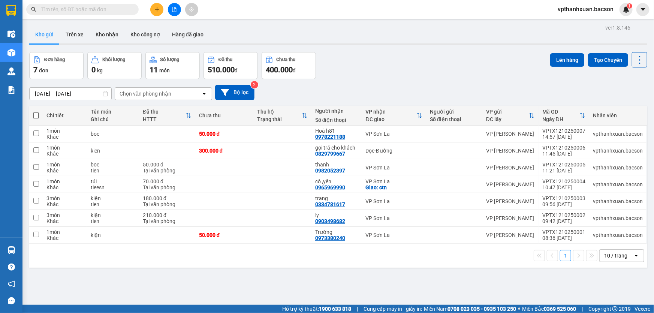
click at [100, 10] on input "text" at bounding box center [85, 9] width 88 height 8
drag, startPoint x: 99, startPoint y: 9, endPoint x: 334, endPoint y: 58, distance: 239.9
click at [367, 62] on div "Đơn hàng 7 đơn Khối lượng 0 kg Số lượng 11 món Đã thu 510.000 đ Chưa thu 400.00…" at bounding box center [338, 65] width 618 height 27
drag, startPoint x: 107, startPoint y: 9, endPoint x: 366, endPoint y: 64, distance: 264.1
click at [390, 70] on div "Đơn hàng 7 đơn Khối lượng 0 kg Số lượng 11 món Đã thu 510.000 đ Chưa thu 400.00…" at bounding box center [338, 65] width 618 height 27
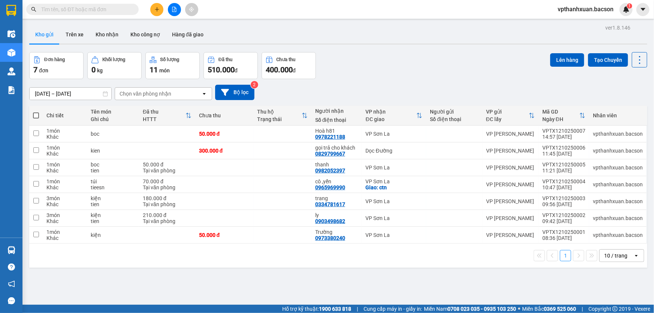
click at [90, 10] on input "text" at bounding box center [85, 9] width 88 height 8
paste input "0388466756"
type input "0388466756"
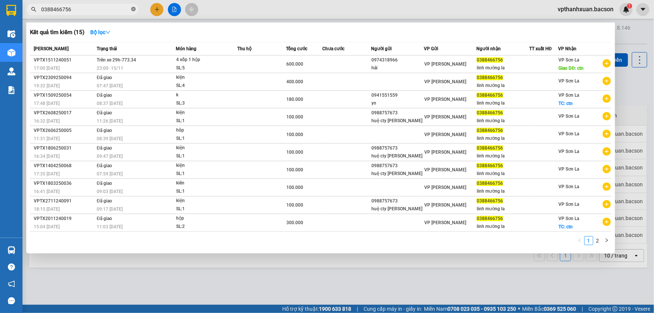
click at [131, 10] on icon "close-circle" at bounding box center [133, 9] width 4 height 4
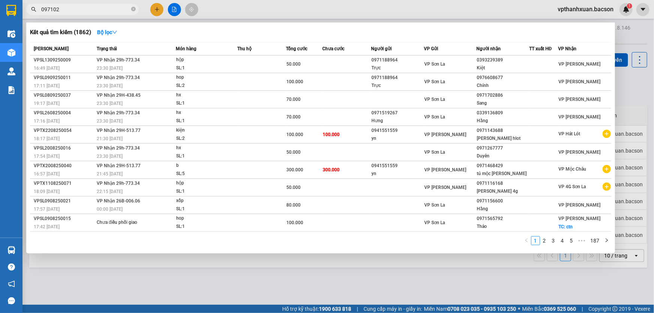
type input "0971022"
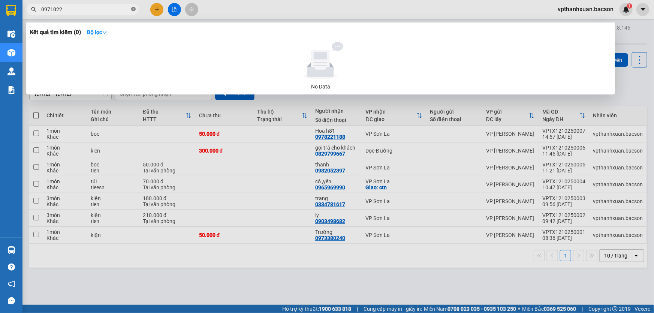
click at [133, 10] on icon "close-circle" at bounding box center [133, 9] width 4 height 4
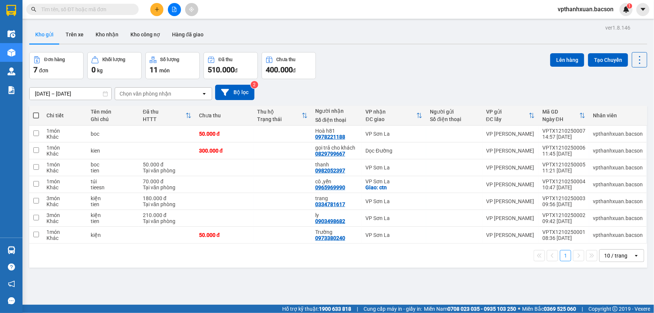
paste input "0388466756"
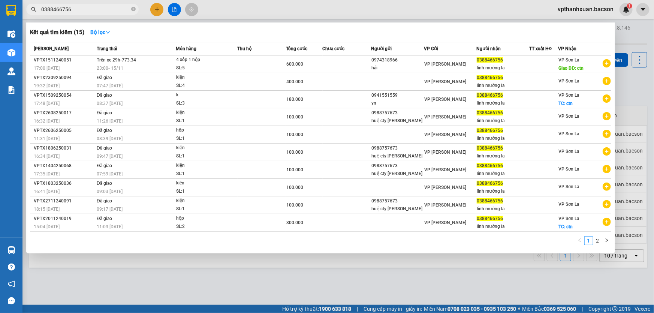
type input "0388466756"
click at [319, 4] on div at bounding box center [327, 156] width 654 height 313
click at [115, 11] on input "0388466756" at bounding box center [85, 9] width 88 height 8
